Goal: Transaction & Acquisition: Purchase product/service

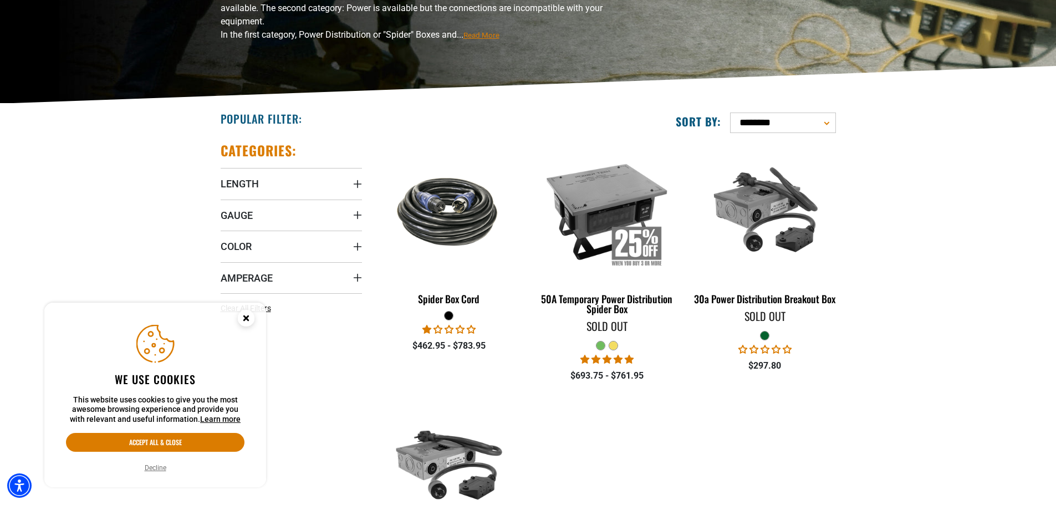
scroll to position [180, 0]
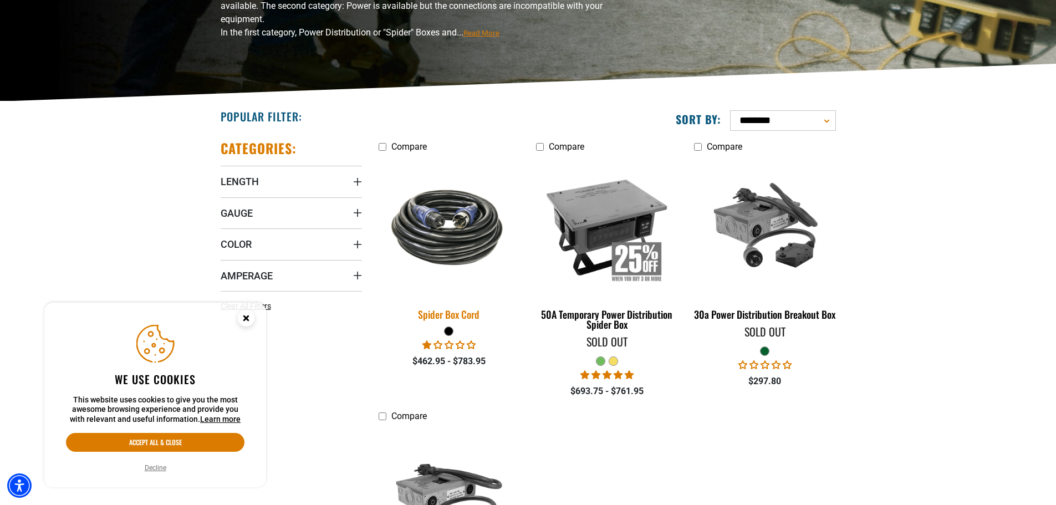
click at [468, 227] on img at bounding box center [448, 227] width 155 height 95
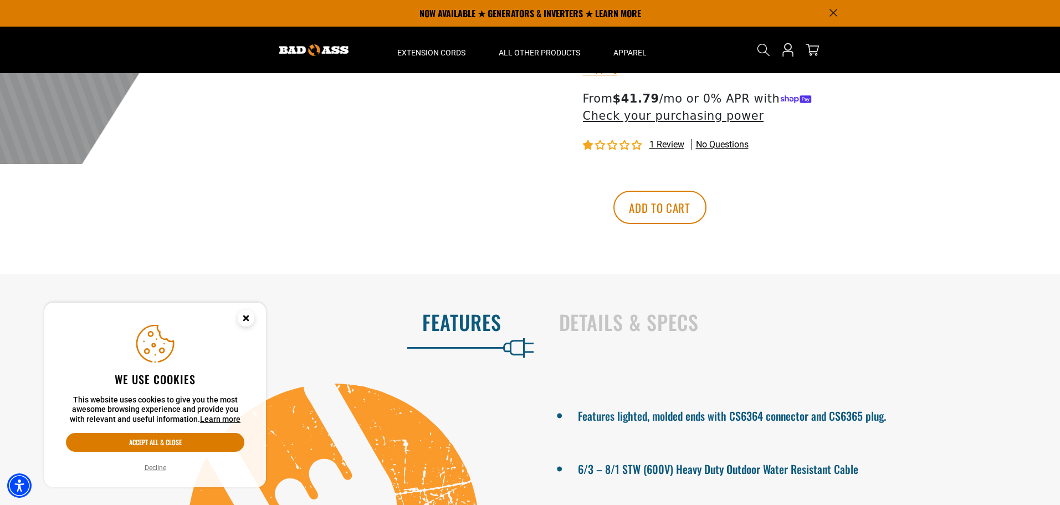
click at [674, 150] on span "1 review" at bounding box center [666, 144] width 35 height 11
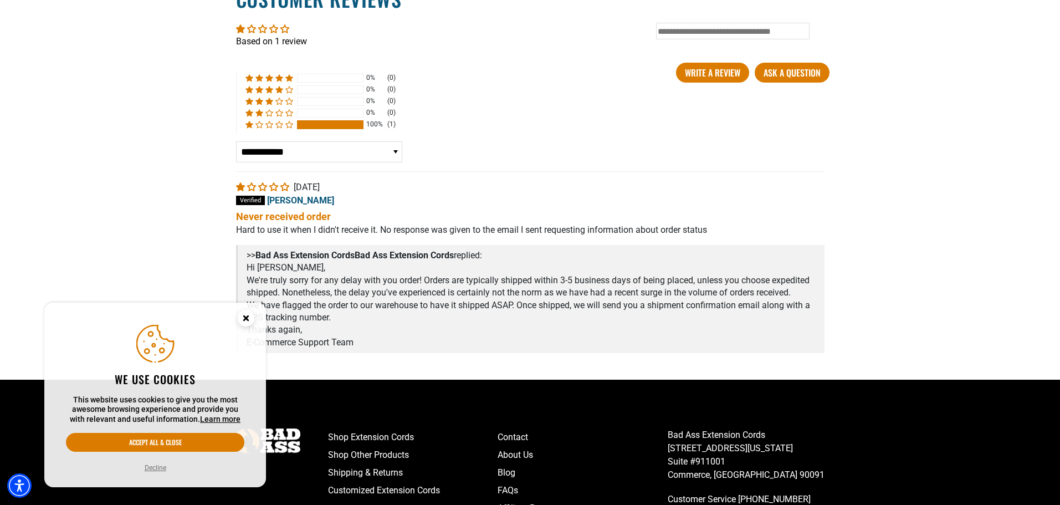
scroll to position [1960, 0]
